Goal: Navigation & Orientation: Find specific page/section

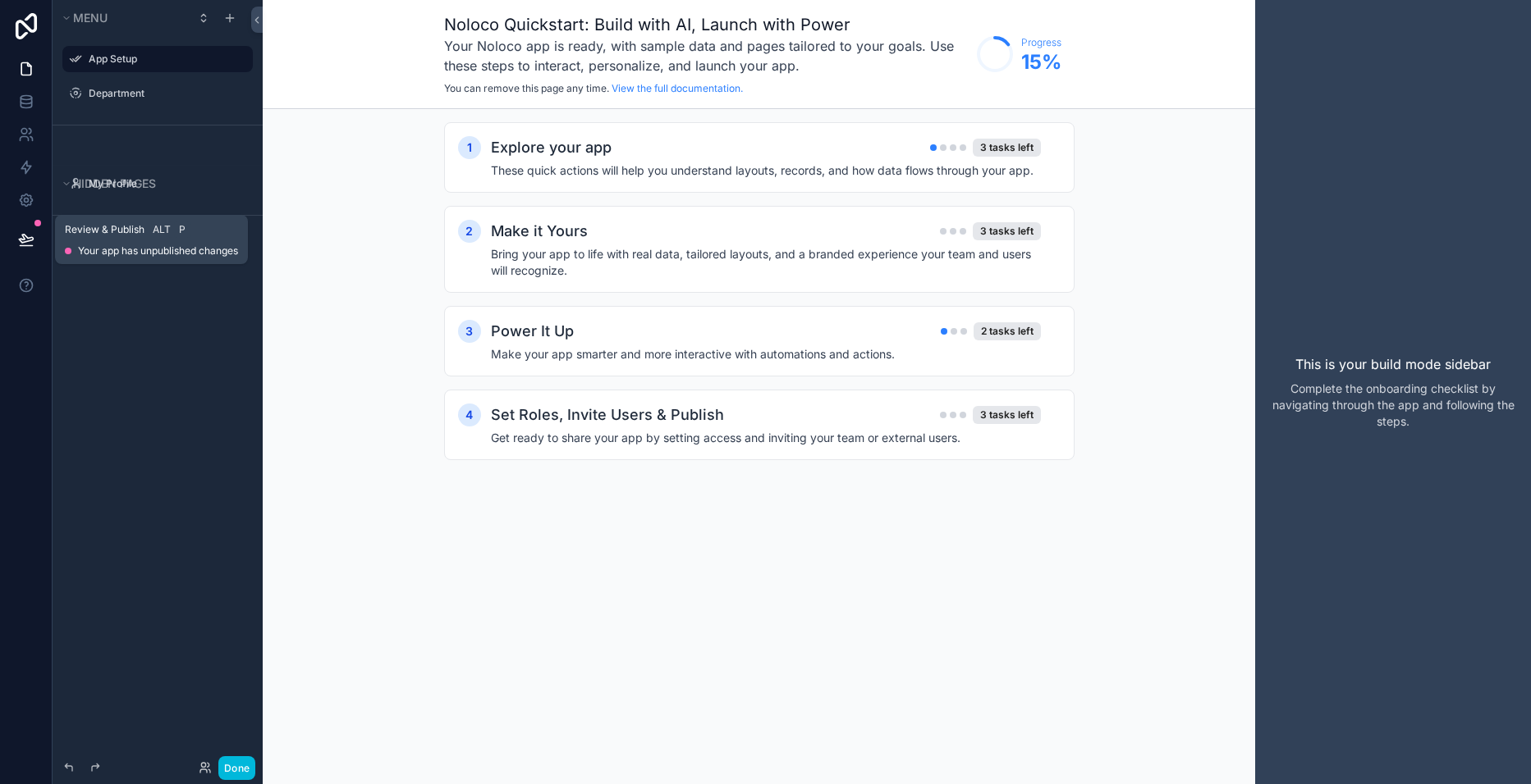
click at [28, 236] on icon at bounding box center [27, 240] width 17 height 17
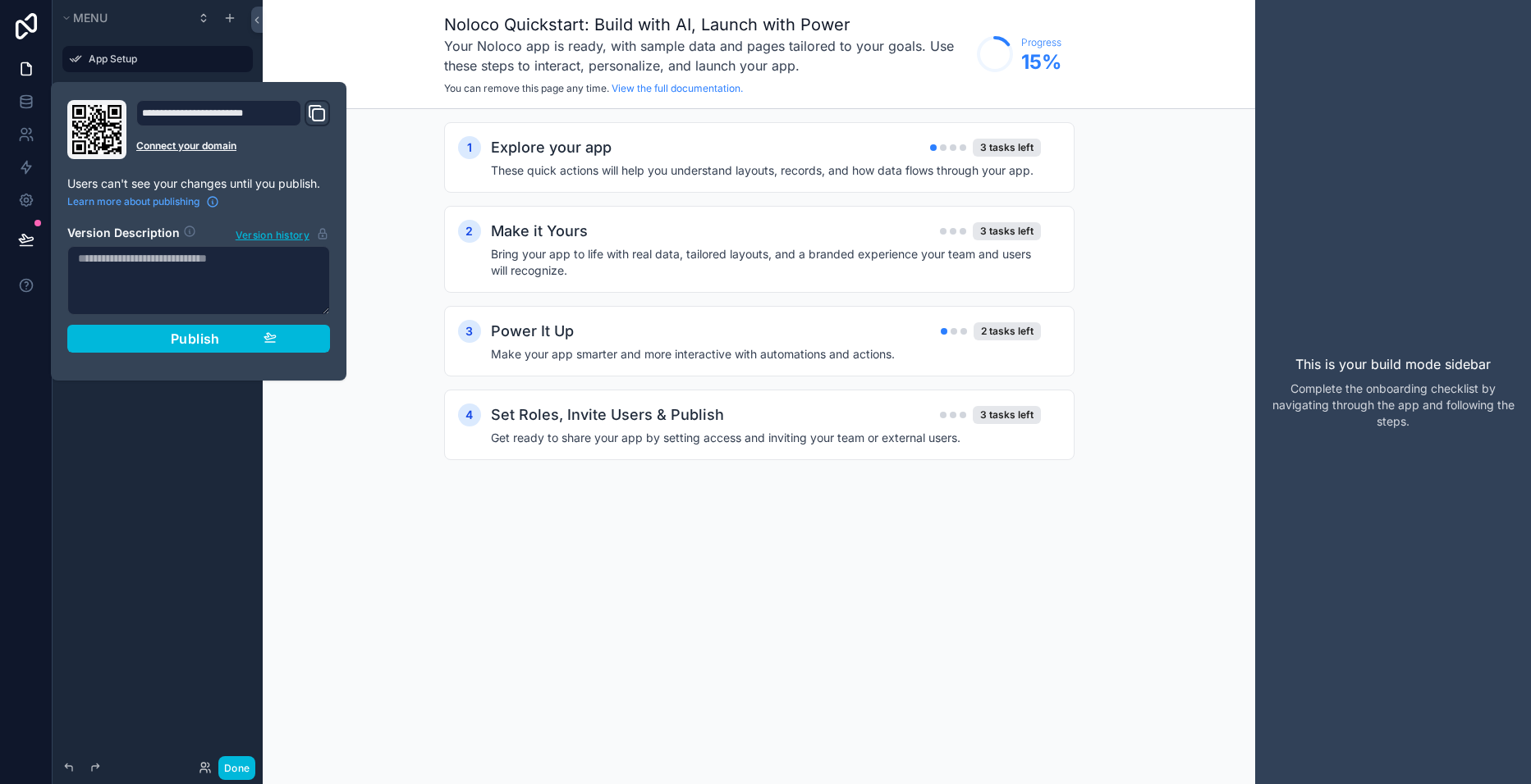
click at [183, 340] on span "Publish" at bounding box center [194, 339] width 49 height 17
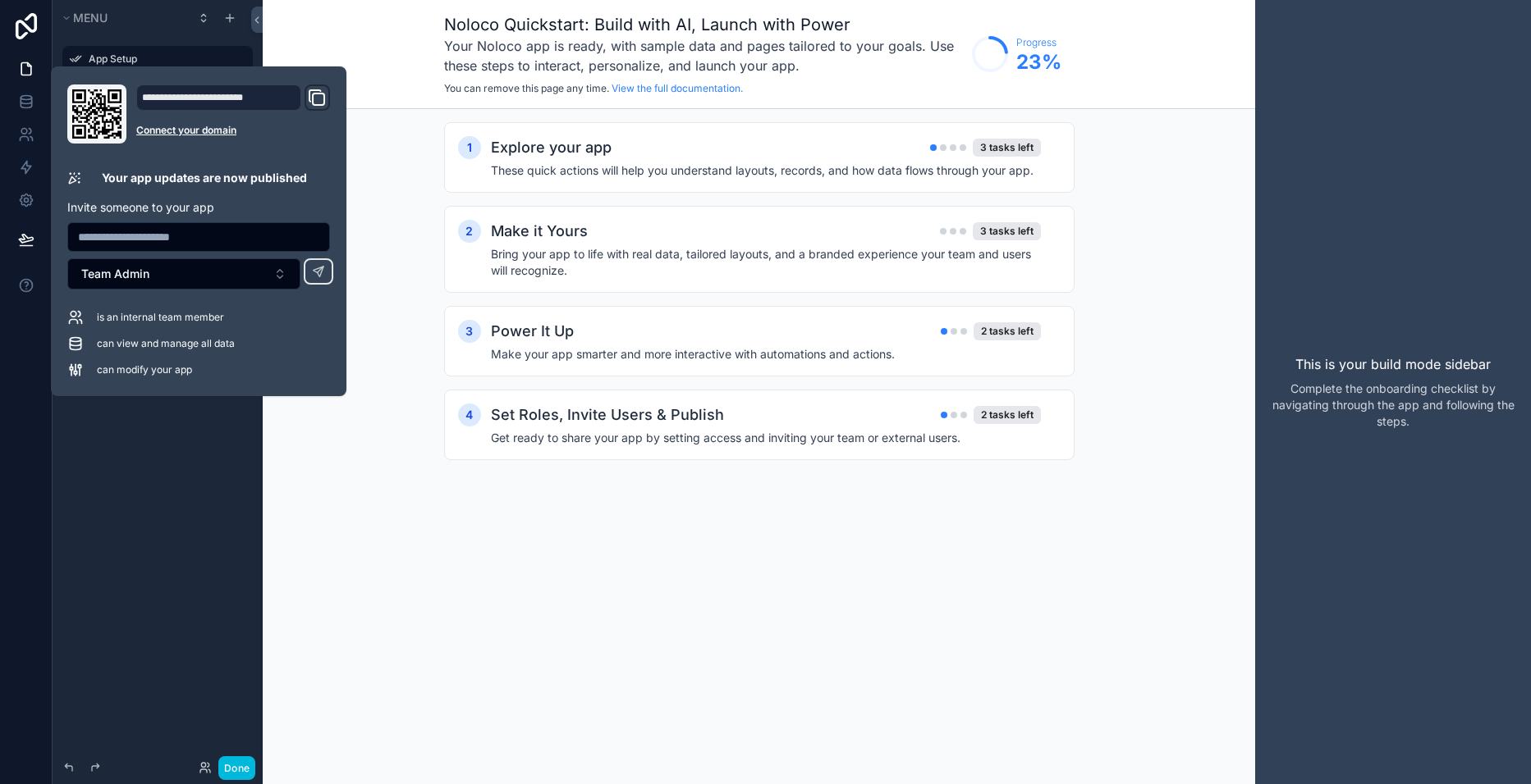
click at [315, 95] on icon "Domain and Custom Link" at bounding box center [316, 97] width 19 height 19
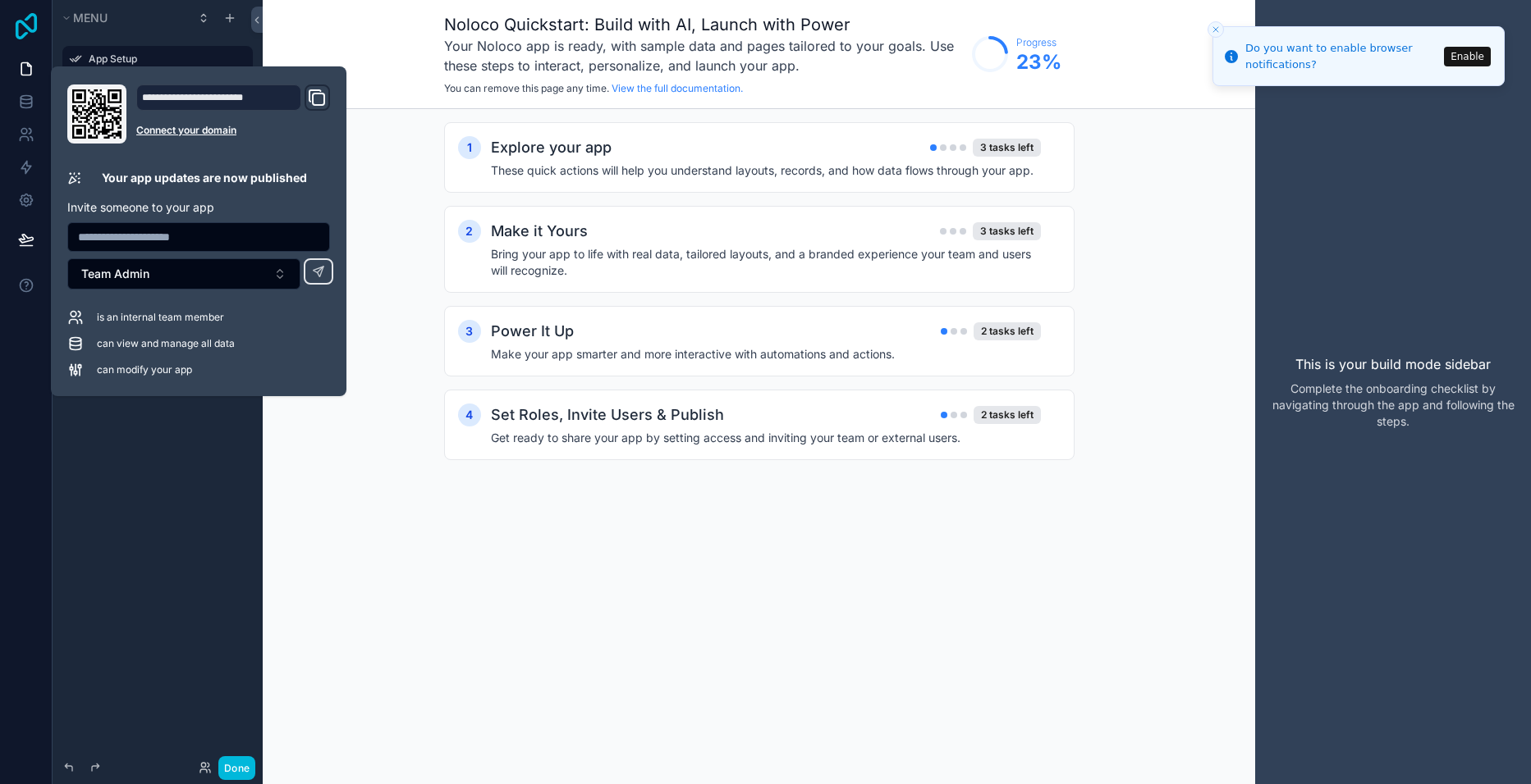
click at [29, 28] on icon at bounding box center [26, 26] width 21 height 27
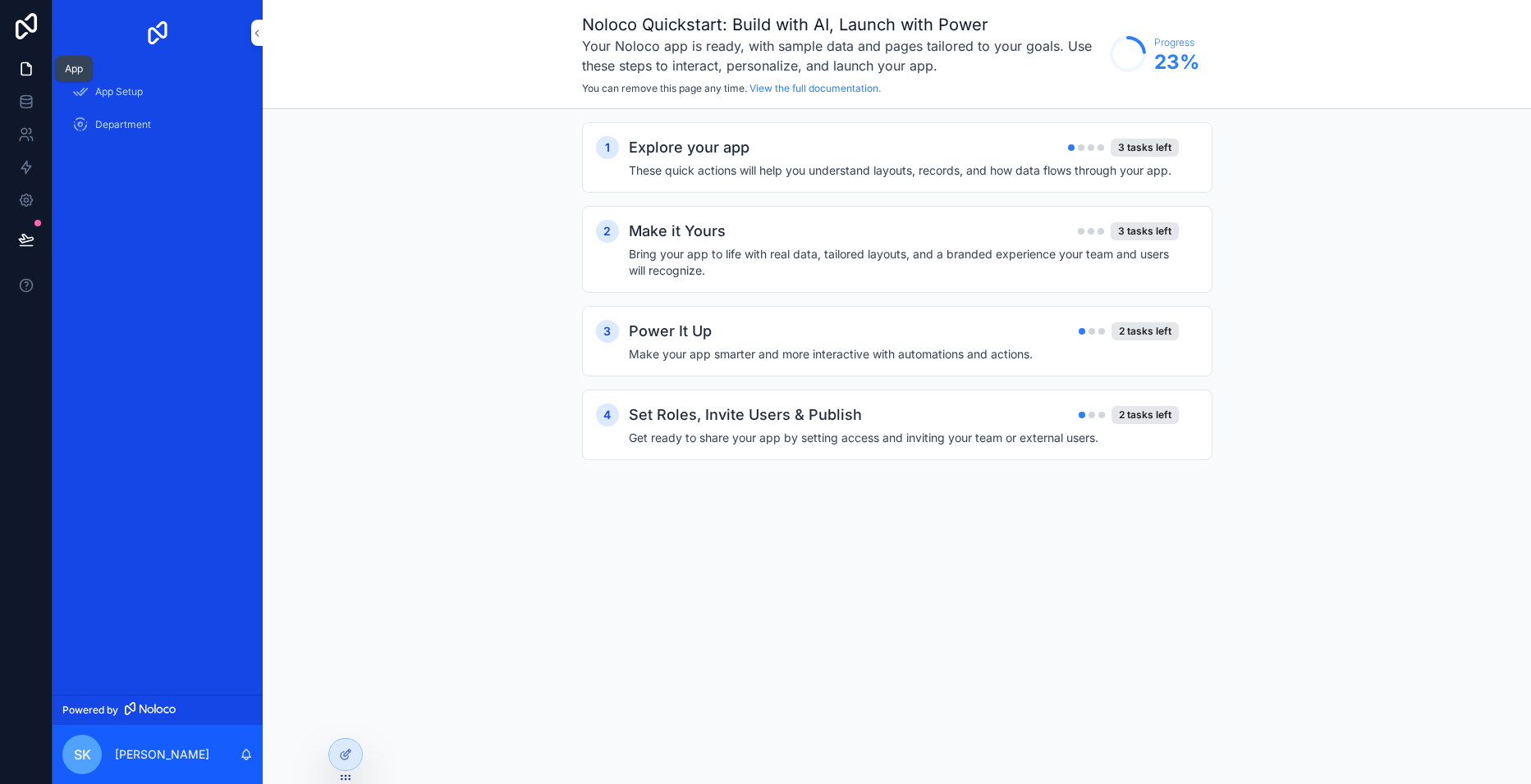
click at [27, 69] on icon at bounding box center [27, 69] width 17 height 17
click at [24, 205] on icon at bounding box center [25, 200] width 12 height 12
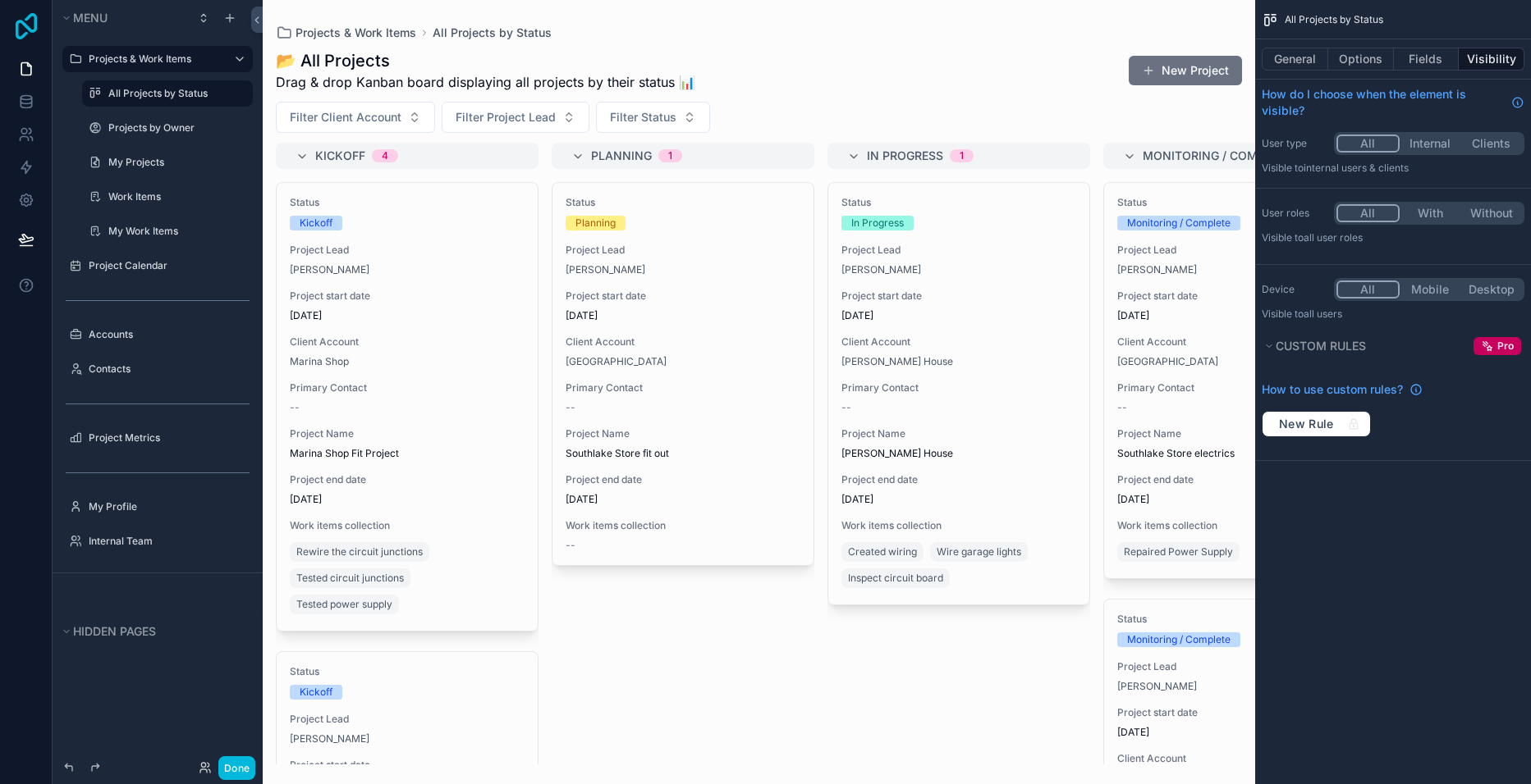
click at [23, 19] on icon at bounding box center [27, 26] width 33 height 27
